Goal: Information Seeking & Learning: Learn about a topic

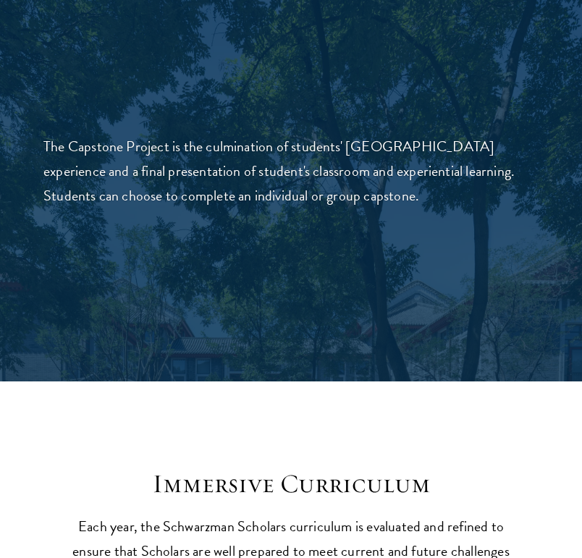
scroll to position [5710, 0]
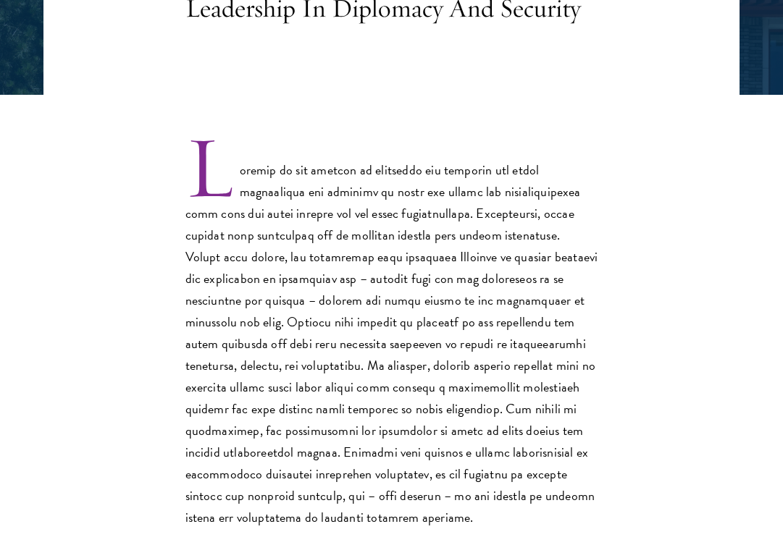
scroll to position [354, 0]
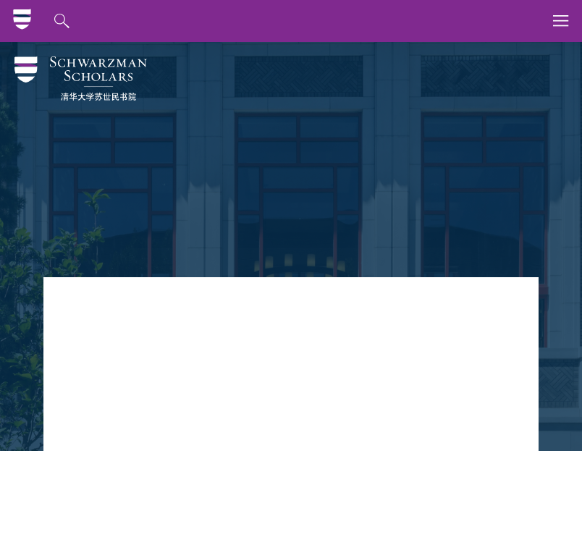
scroll to position [69, 0]
